Goal: Task Accomplishment & Management: Manage account settings

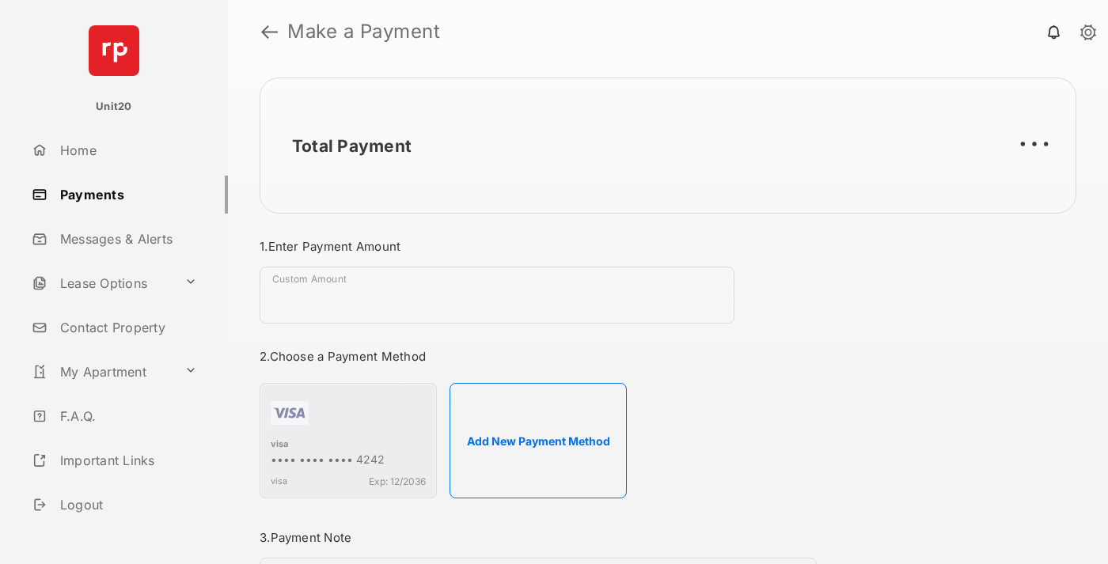
click at [123, 194] on link "Payments" at bounding box center [126, 195] width 203 height 38
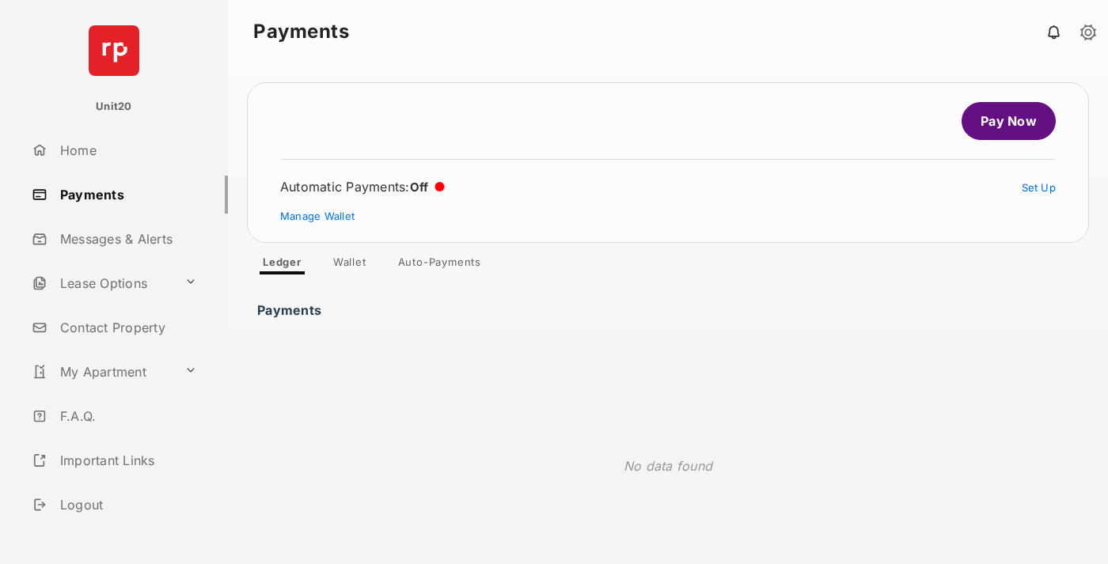
click at [440, 265] on link "Auto-Payments" at bounding box center [440, 265] width 108 height 19
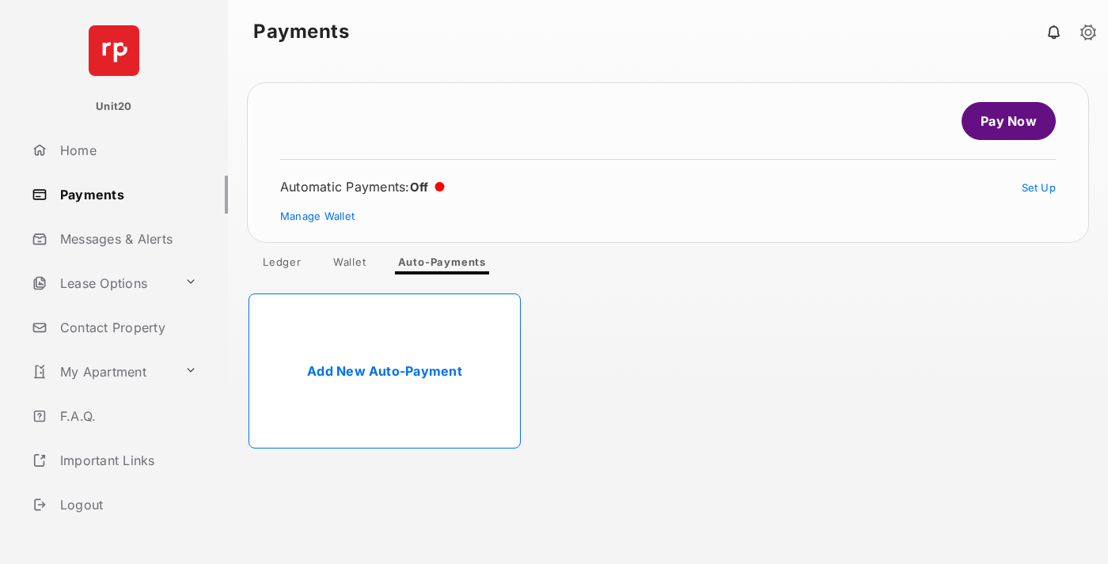
click at [385, 371] on link "Add New Auto-Payment" at bounding box center [385, 371] width 272 height 155
